Goal: Information Seeking & Learning: Check status

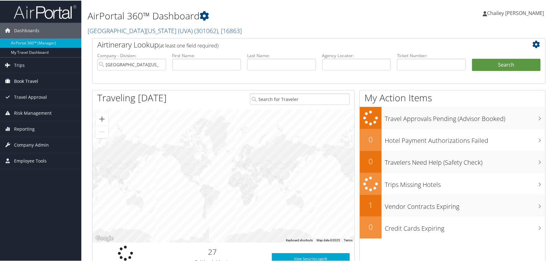
click at [22, 81] on span "Book Travel" at bounding box center [26, 81] width 24 height 16
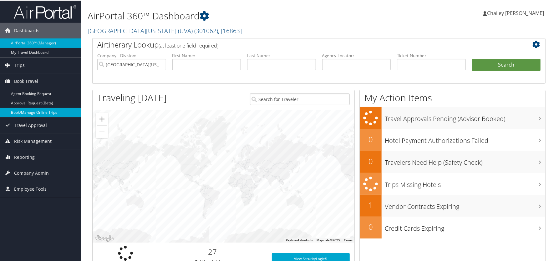
click at [29, 113] on link "Book/Manage Online Trips" at bounding box center [40, 111] width 81 height 9
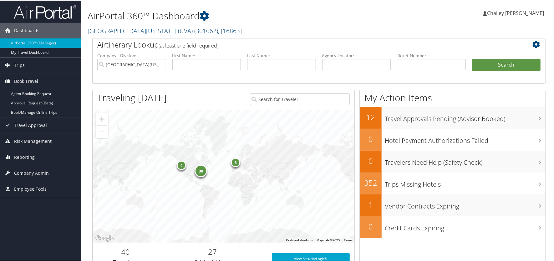
click at [41, 12] on img at bounding box center [45, 11] width 63 height 15
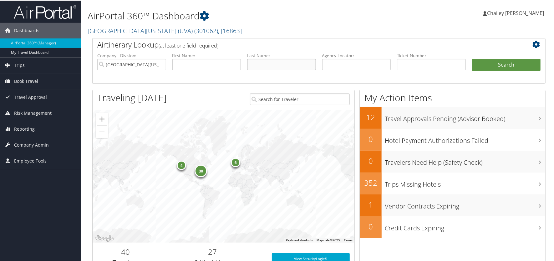
drag, startPoint x: 273, startPoint y: 65, endPoint x: 270, endPoint y: 66, distance: 3.2
click at [273, 65] on input "text" at bounding box center [281, 64] width 69 height 12
type input "Elzinga"
click at [472, 58] on button "Search" at bounding box center [506, 64] width 69 height 13
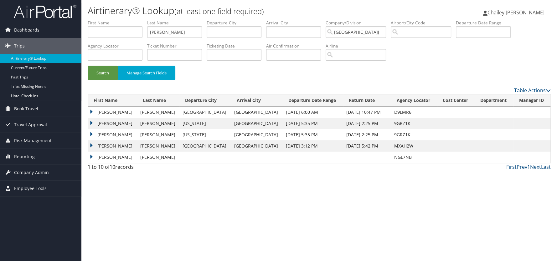
click at [89, 119] on td "KENNETH GERALD" at bounding box center [112, 123] width 49 height 11
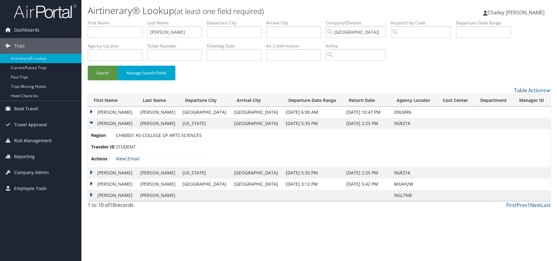
click at [121, 158] on link "View" at bounding box center [121, 159] width 10 height 6
click at [90, 111] on td "KENNETH GERALD" at bounding box center [112, 112] width 49 height 11
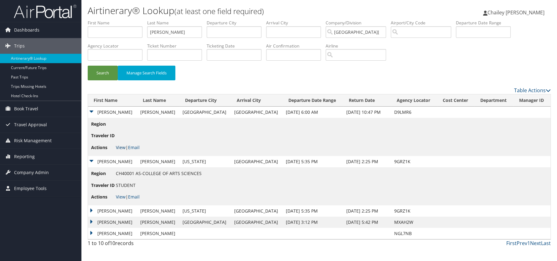
click at [122, 148] on link "View" at bounding box center [121, 148] width 10 height 6
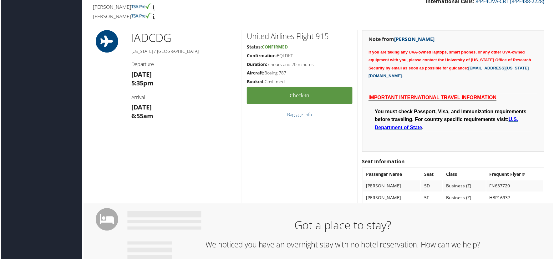
scroll to position [250, 0]
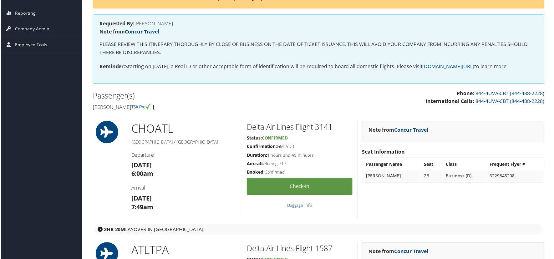
scroll to position [125, 0]
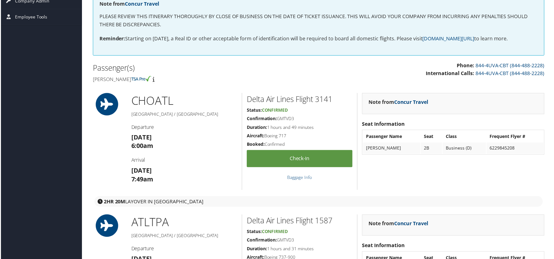
drag, startPoint x: 295, startPoint y: 119, endPoint x: 279, endPoint y: 119, distance: 16.3
click at [279, 119] on h5 "Confirmation: GMTVD3" at bounding box center [300, 119] width 106 height 6
copy h5 "GMTVD3"
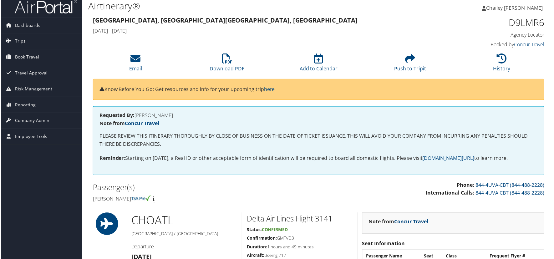
scroll to position [0, 0]
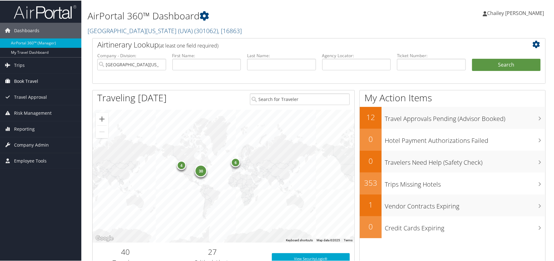
click at [23, 78] on span "Book Travel" at bounding box center [26, 81] width 24 height 16
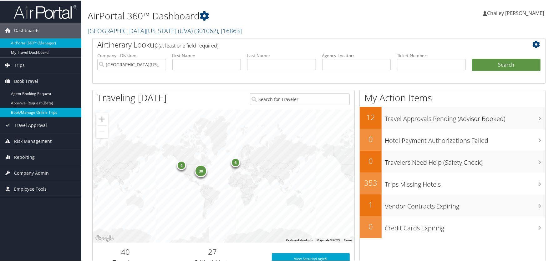
click at [26, 113] on link "Book/Manage Online Trips" at bounding box center [40, 111] width 81 height 9
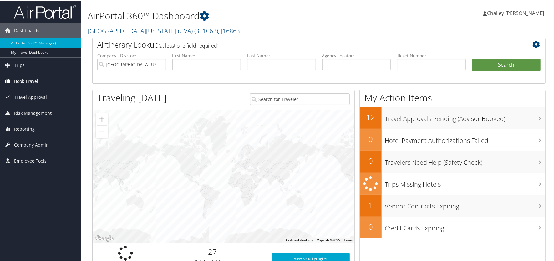
click at [33, 84] on span "Book Travel" at bounding box center [26, 81] width 24 height 16
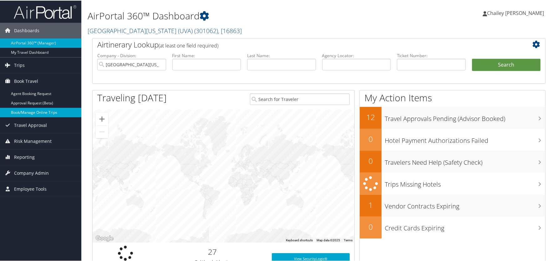
click at [29, 112] on link "Book/Manage Online Trips" at bounding box center [40, 111] width 81 height 9
